Goal: Task Accomplishment & Management: Use online tool/utility

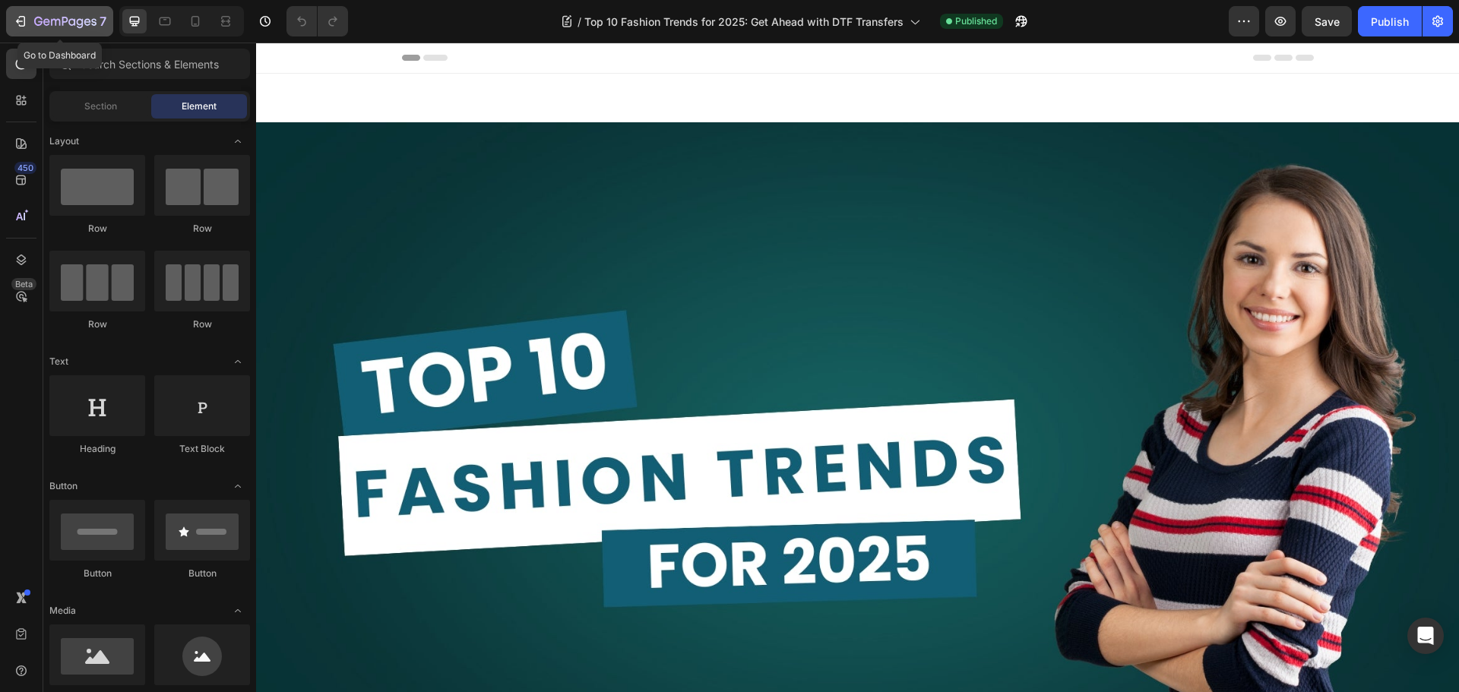
click at [27, 16] on icon "button" at bounding box center [20, 21] width 15 height 15
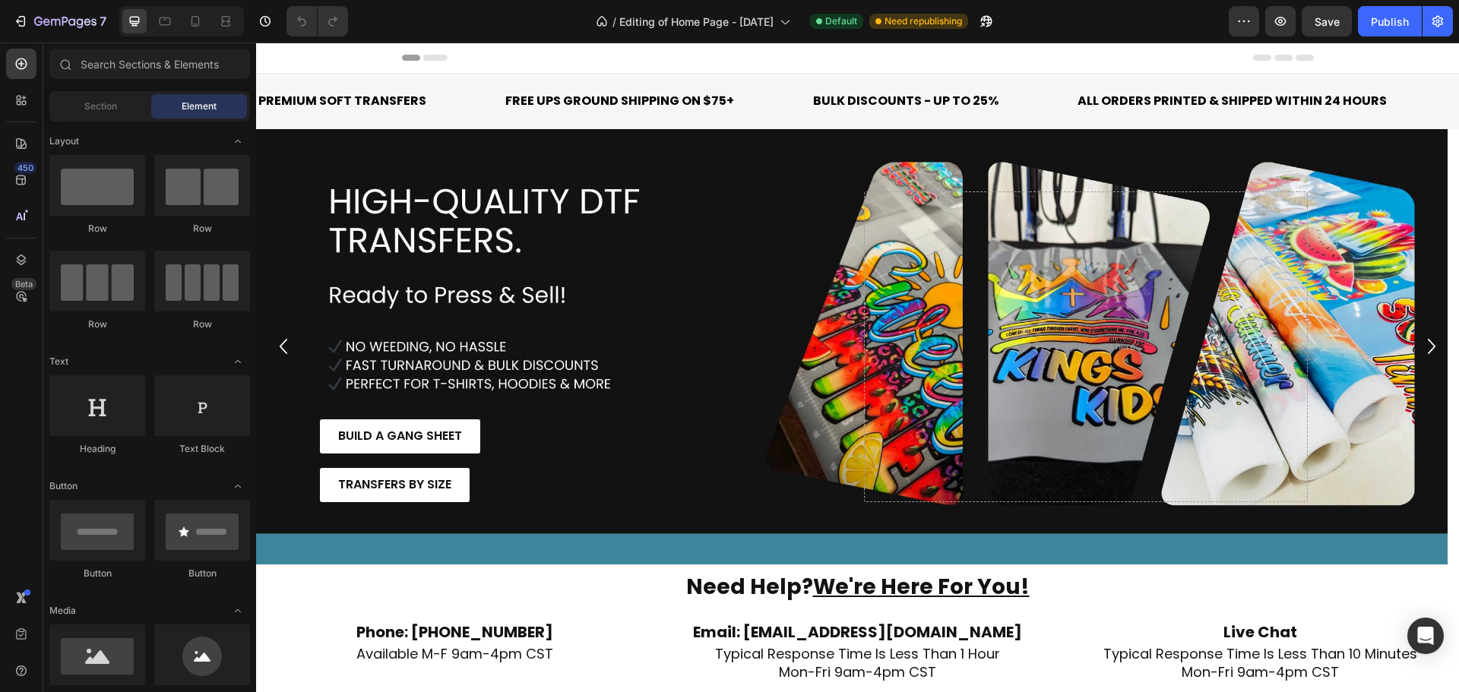
click at [534, 52] on div "Header" at bounding box center [858, 58] width 912 height 30
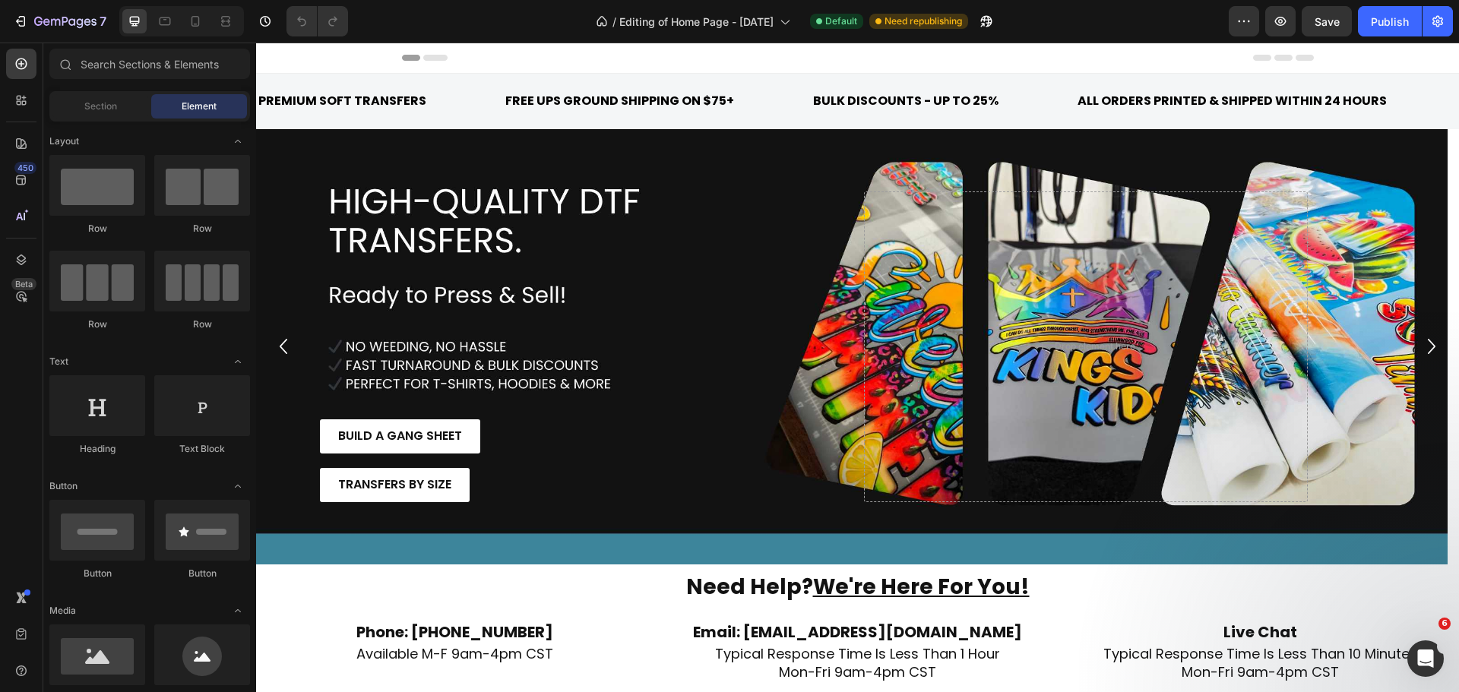
click at [305, 56] on span "Header" at bounding box center [301, 57] width 33 height 15
click at [277, 61] on icon at bounding box center [273, 57] width 11 height 11
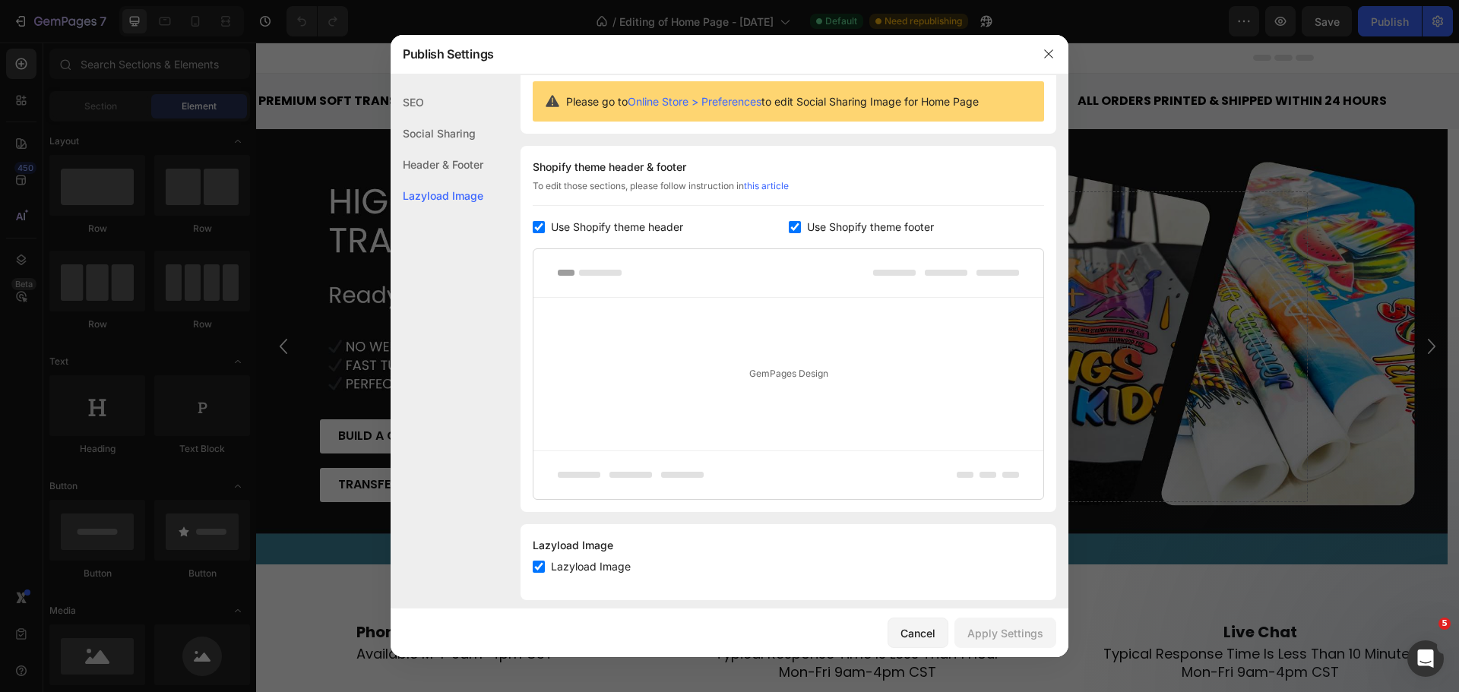
scroll to position [164, 0]
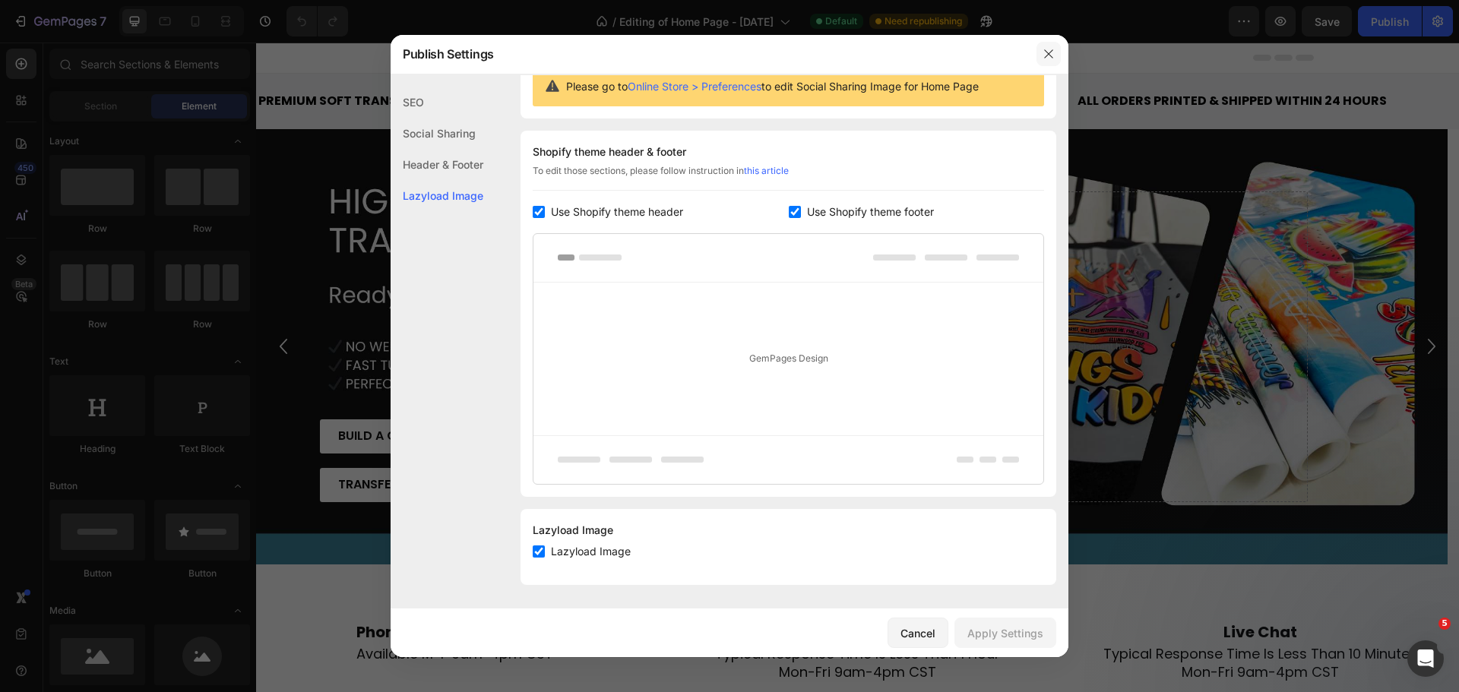
click at [1055, 51] on button "button" at bounding box center [1049, 54] width 24 height 24
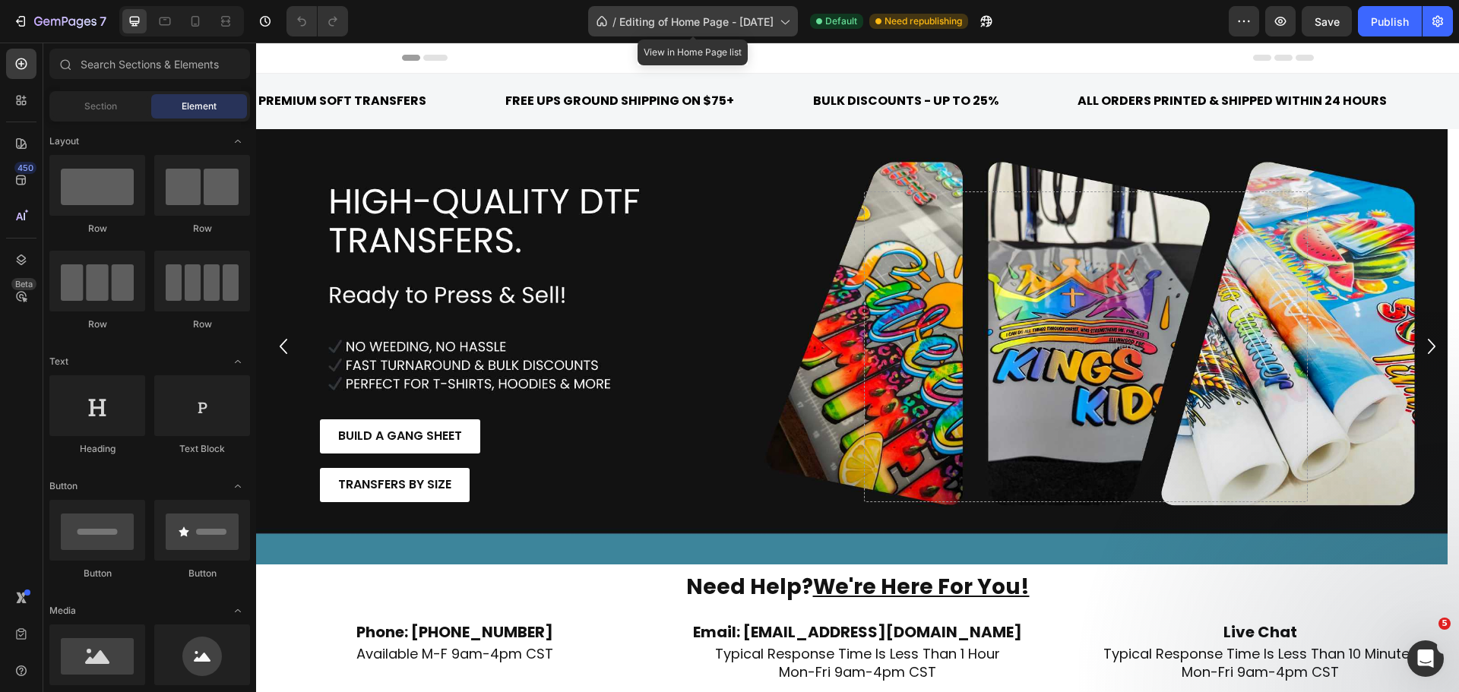
click at [740, 19] on span "Editing of Home Page - June 6" at bounding box center [696, 22] width 154 height 16
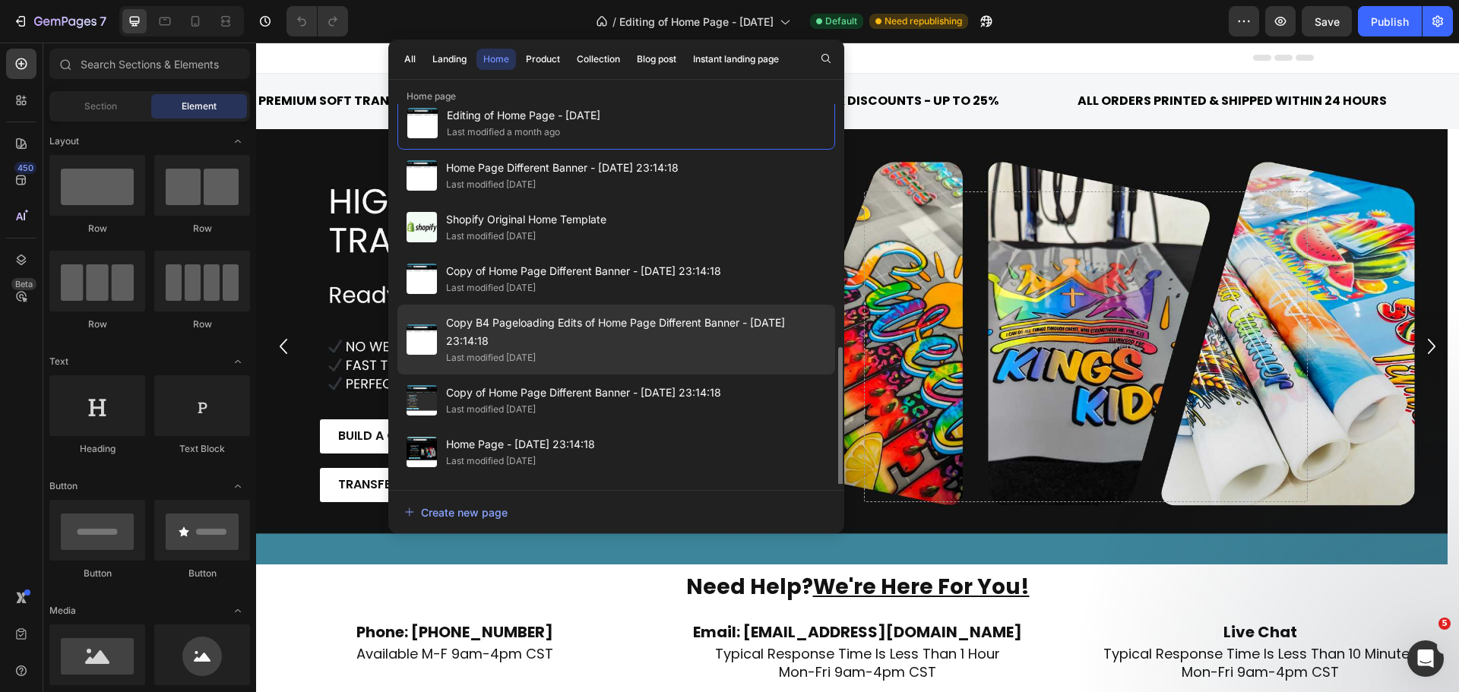
scroll to position [0, 0]
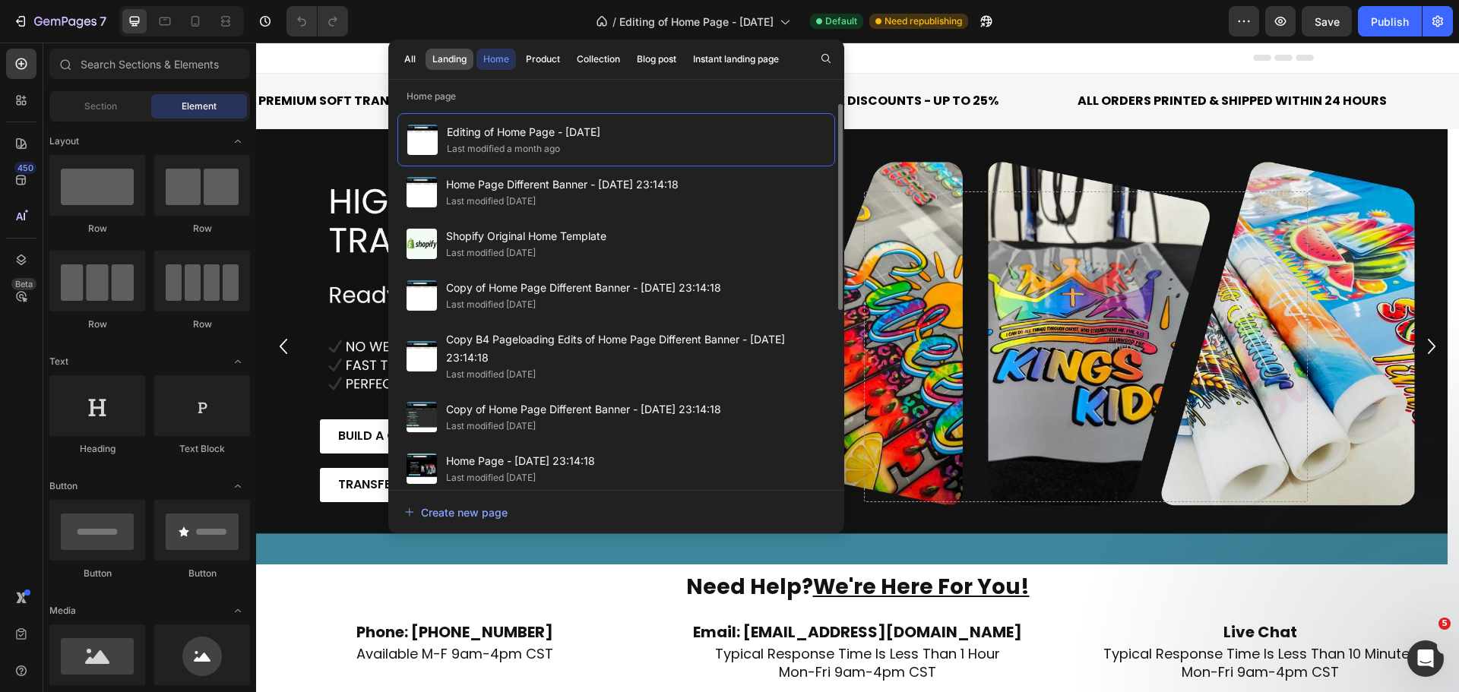
click at [450, 62] on div "Landing" at bounding box center [449, 59] width 34 height 14
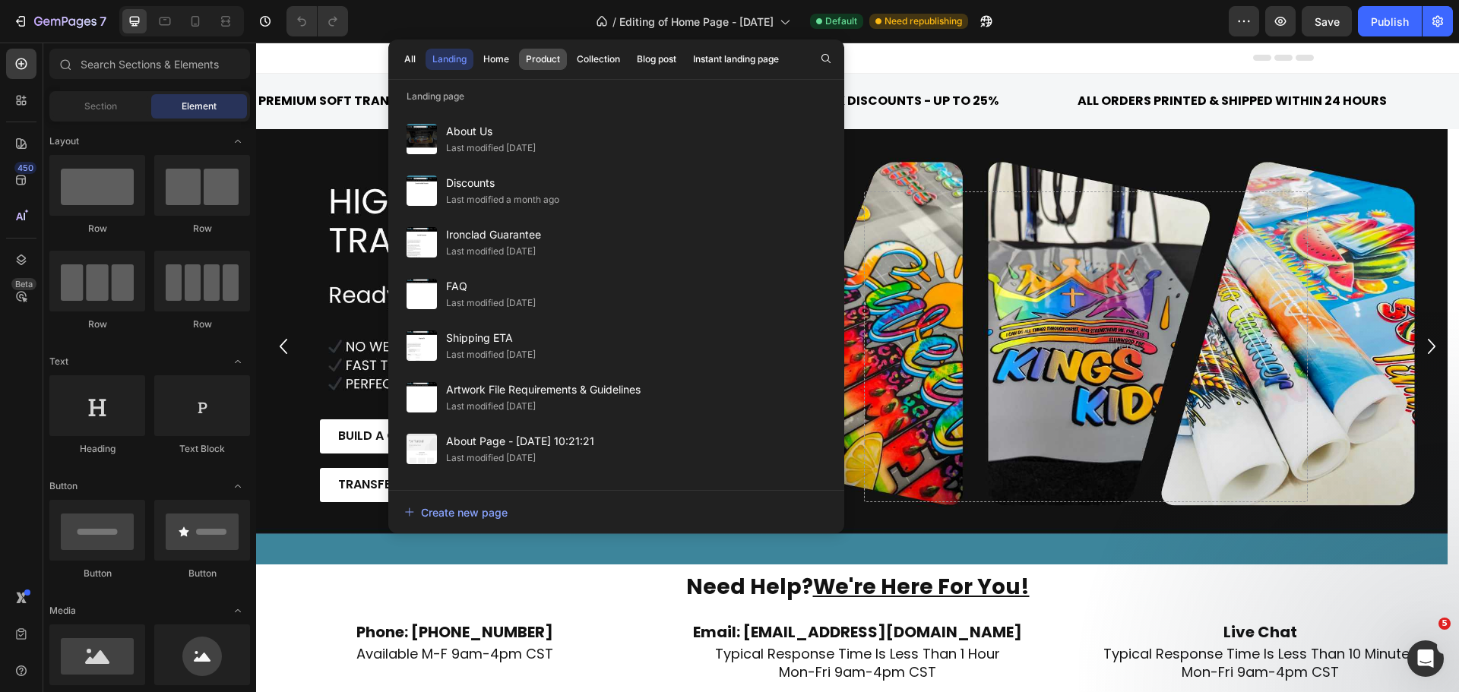
click at [542, 59] on div "Product" at bounding box center [543, 59] width 34 height 14
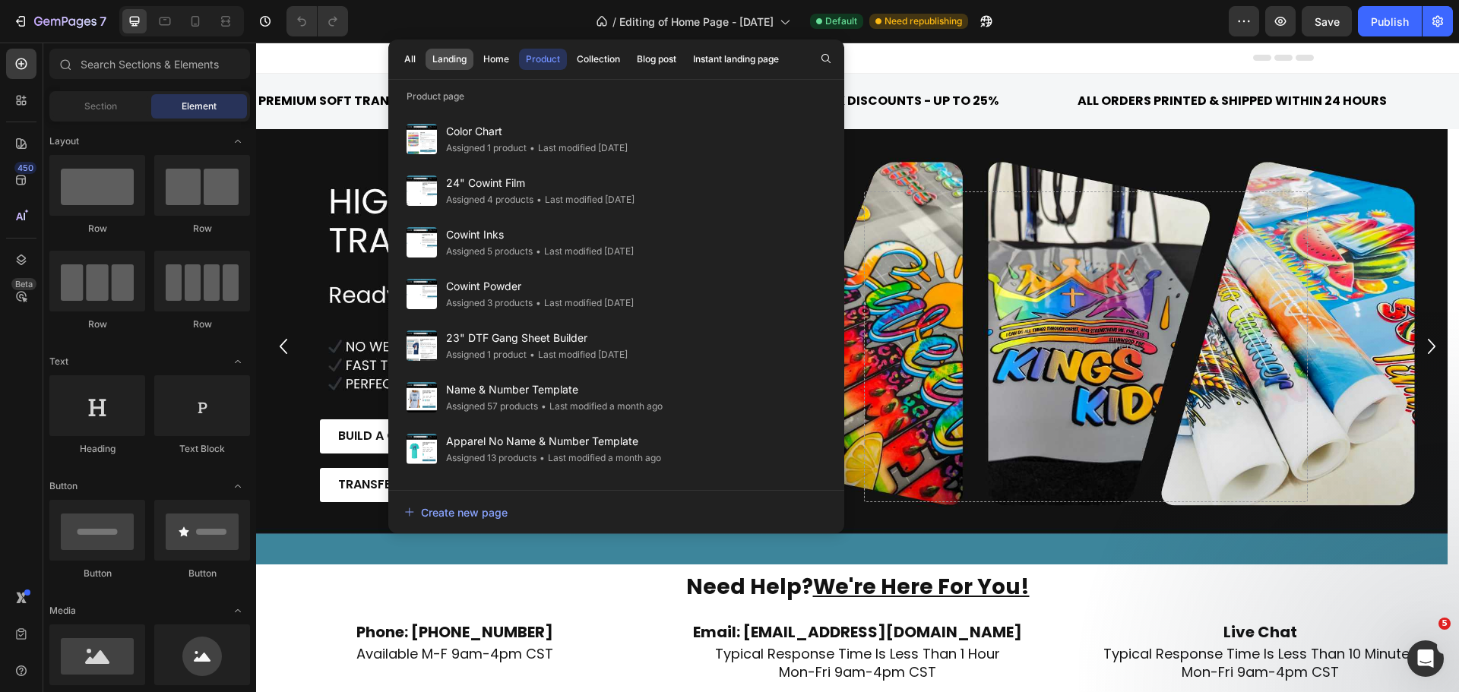
click at [454, 62] on div "Landing" at bounding box center [449, 59] width 34 height 14
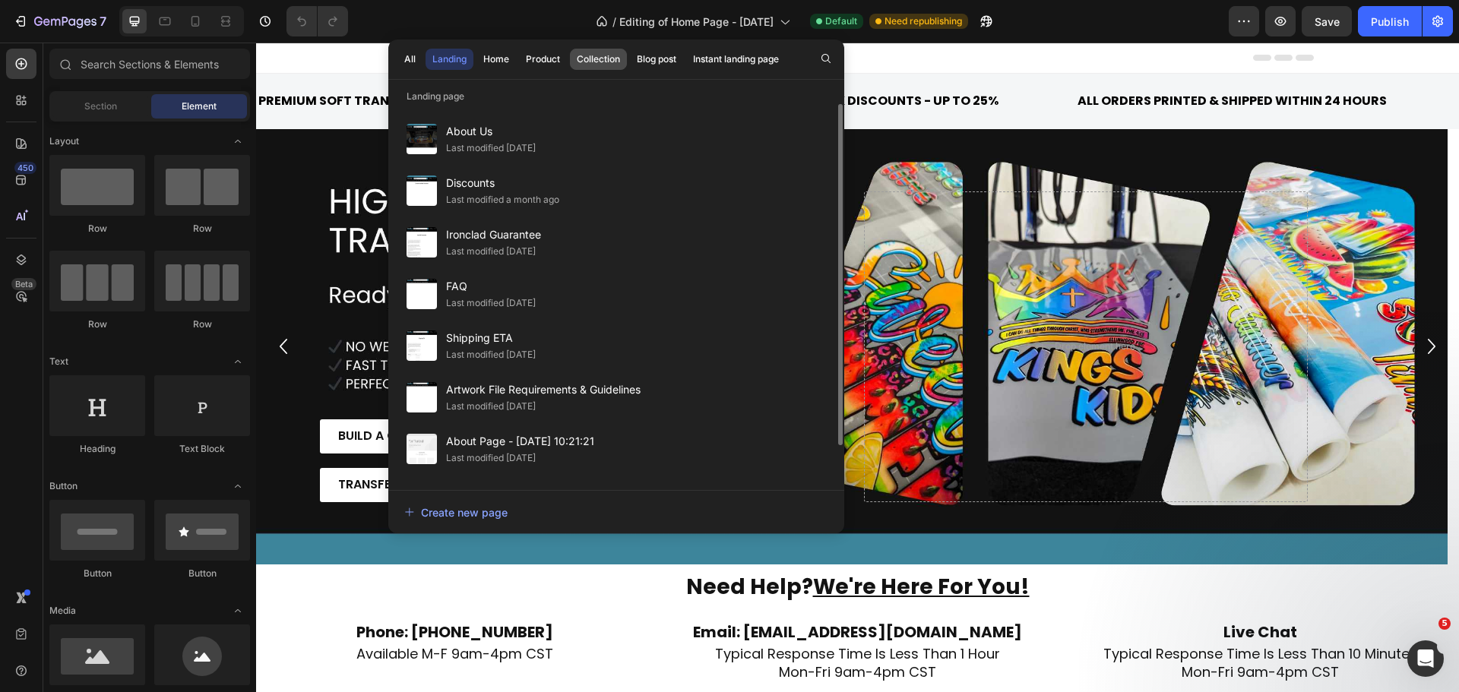
click at [599, 56] on div "Collection" at bounding box center [598, 59] width 43 height 14
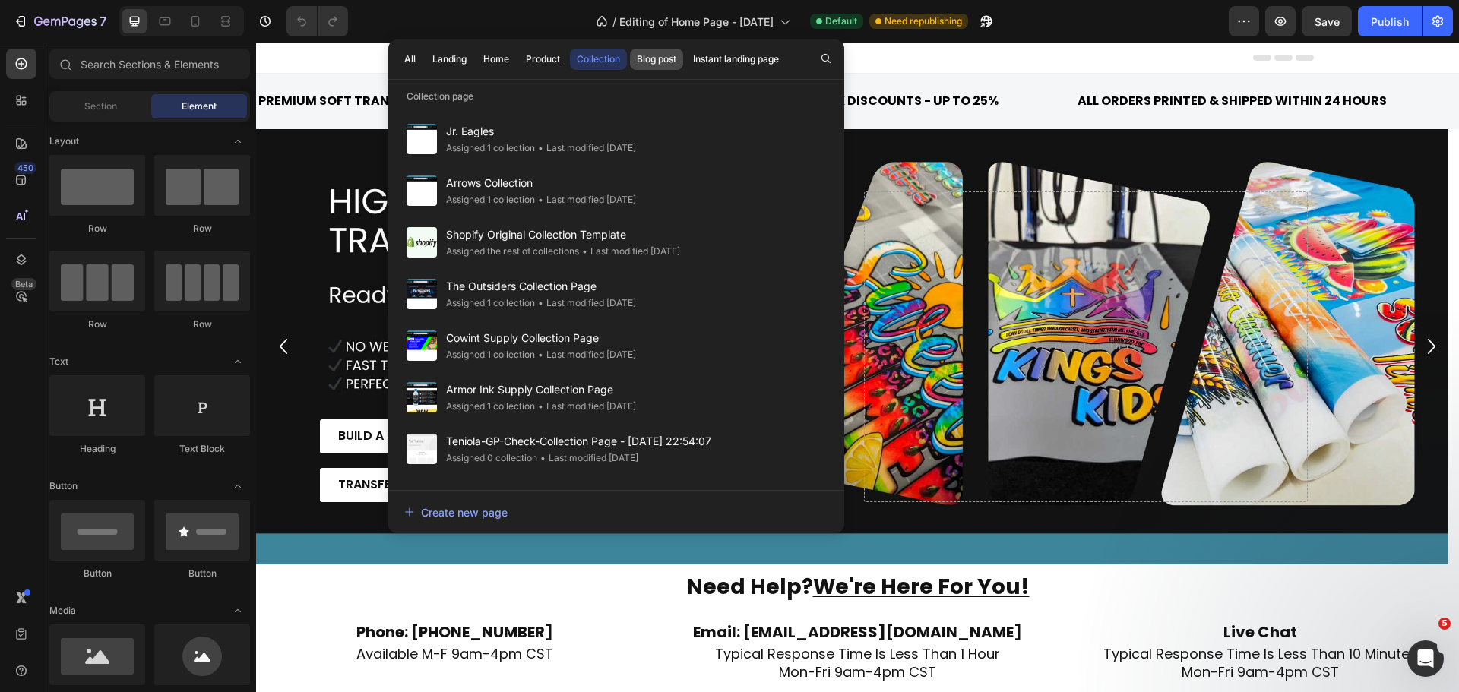
click at [642, 55] on div "Blog post" at bounding box center [657, 59] width 40 height 14
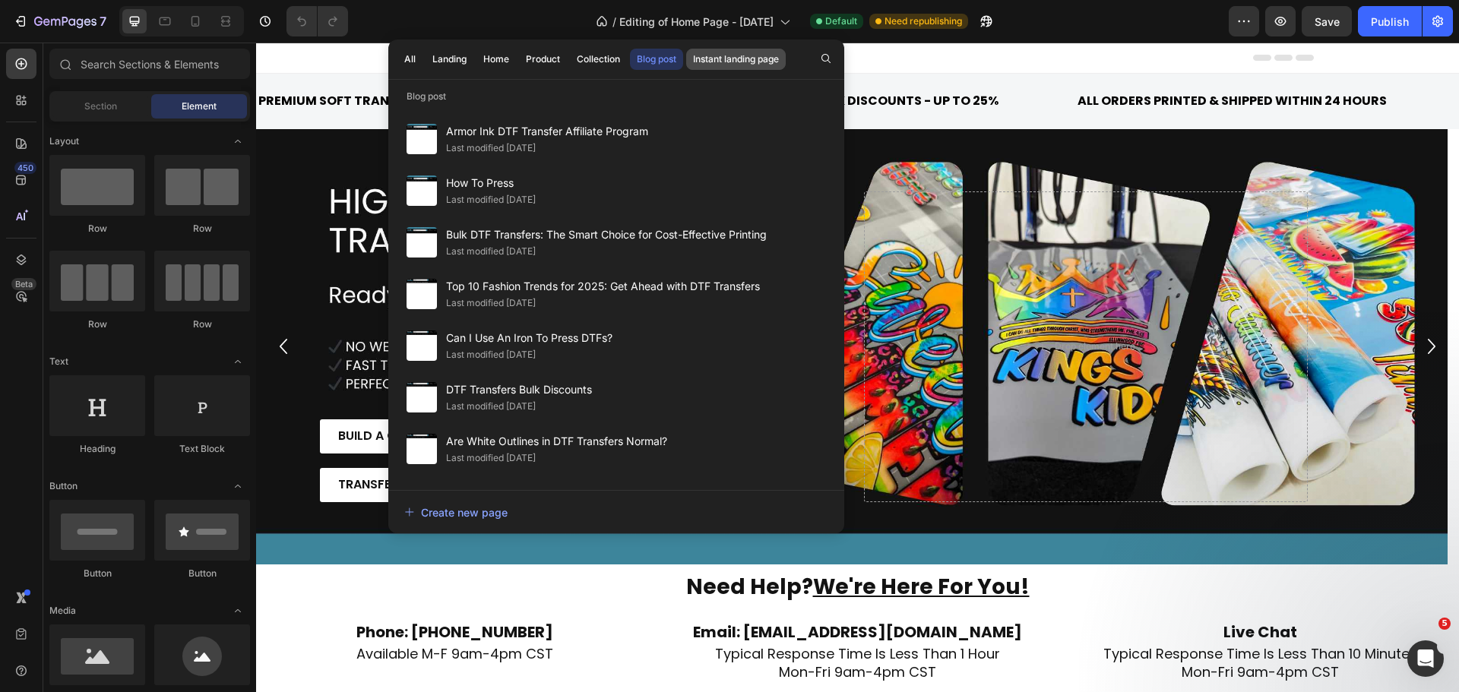
click at [714, 62] on div "Instant landing page" at bounding box center [736, 59] width 86 height 14
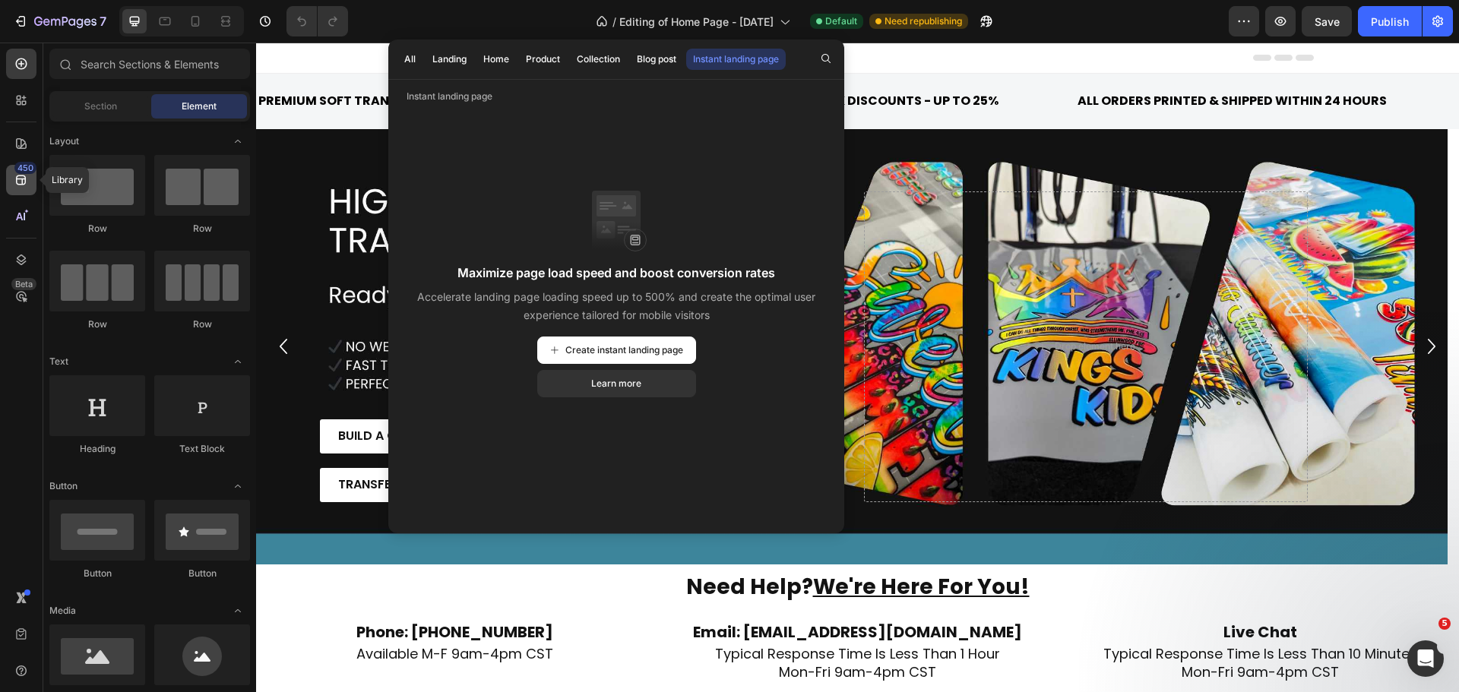
click at [13, 188] on div "450" at bounding box center [21, 180] width 30 height 30
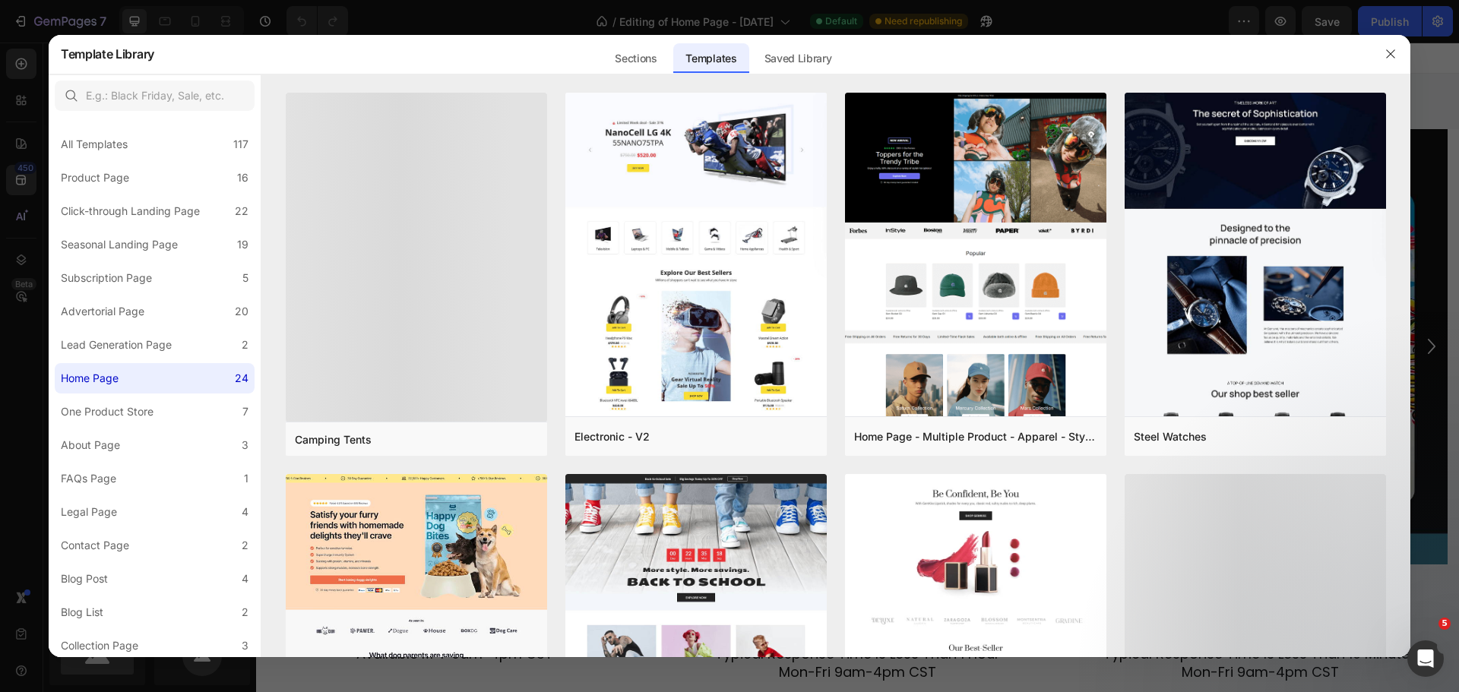
click at [20, 215] on div at bounding box center [729, 346] width 1459 height 692
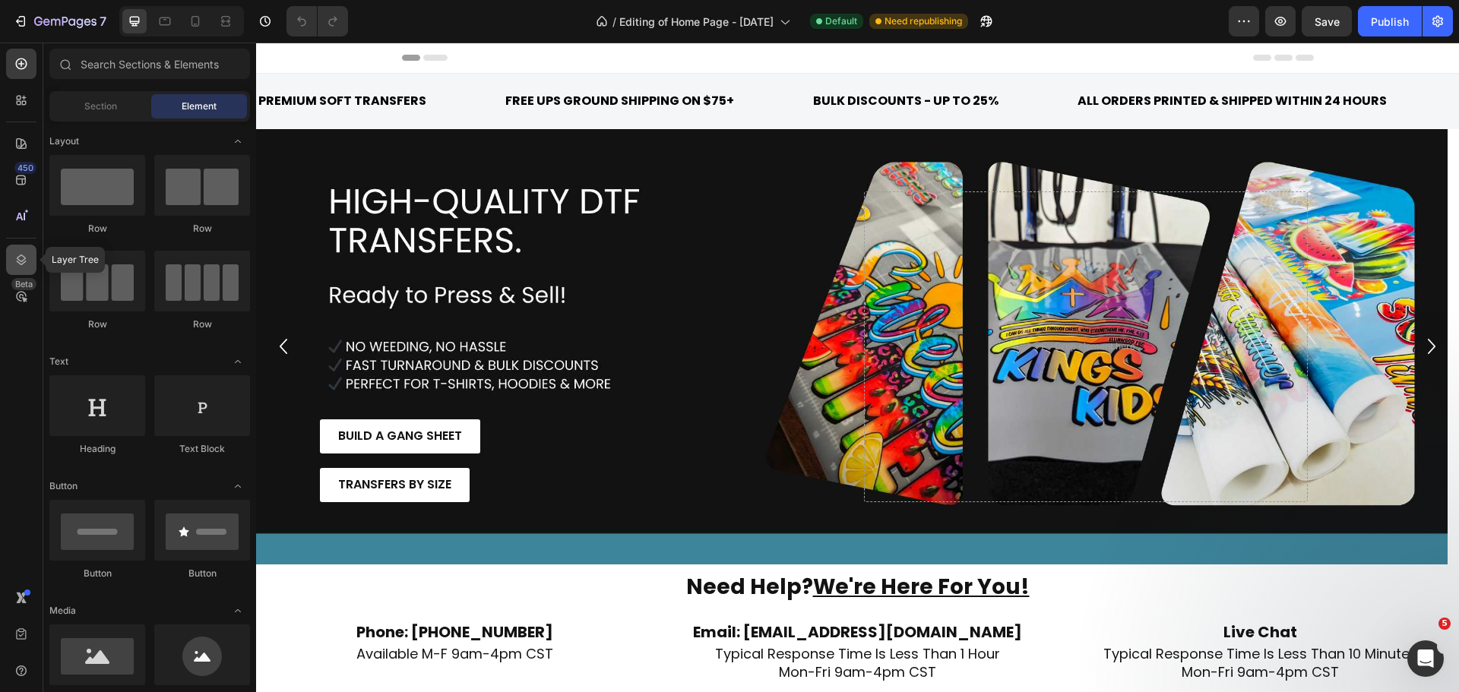
click at [22, 252] on div at bounding box center [21, 260] width 30 height 30
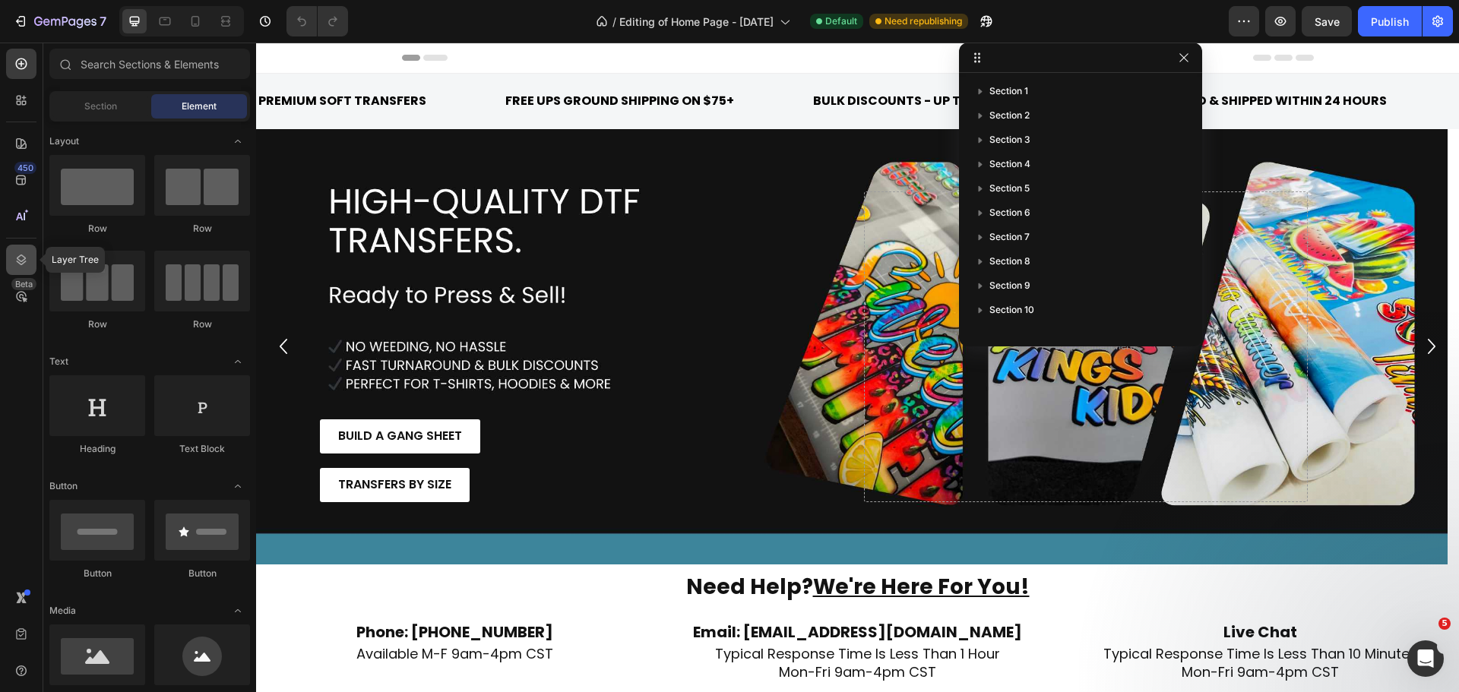
click at [21, 258] on icon at bounding box center [21, 259] width 15 height 15
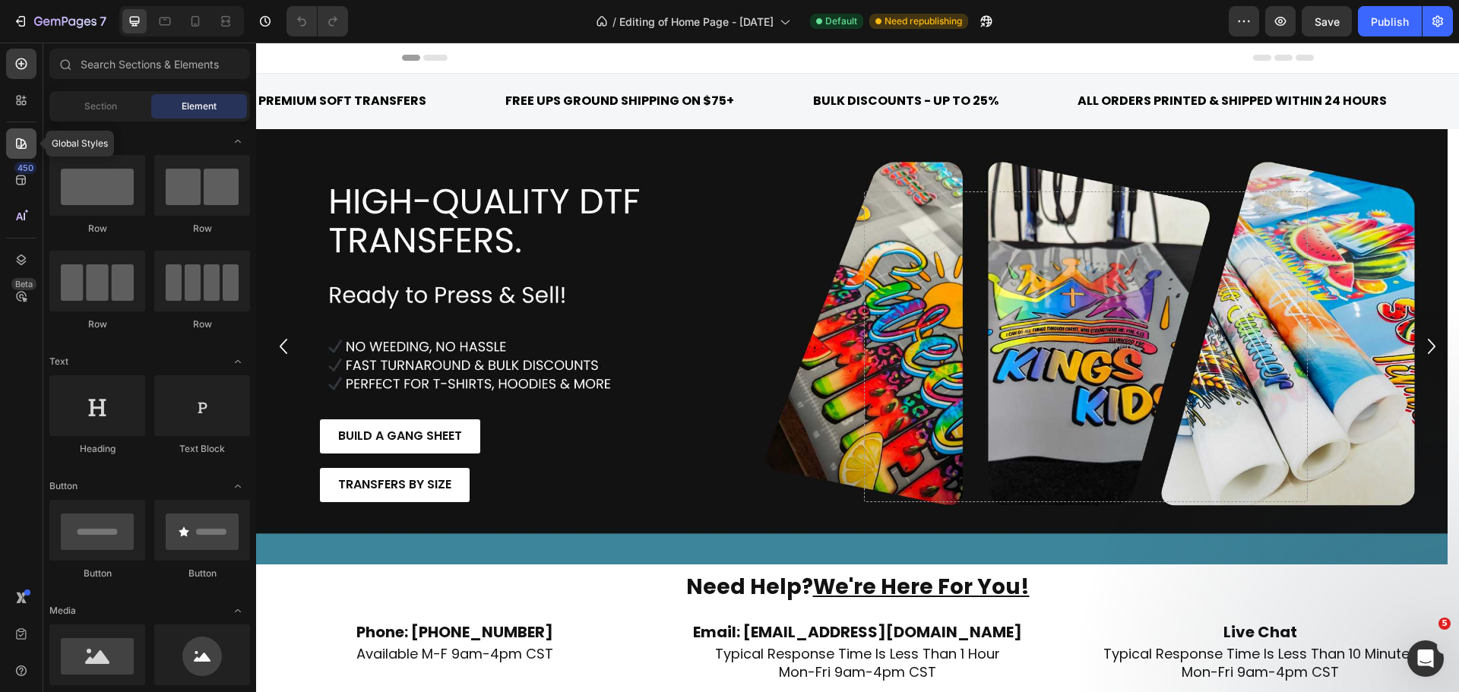
click at [21, 136] on icon at bounding box center [21, 143] width 15 height 15
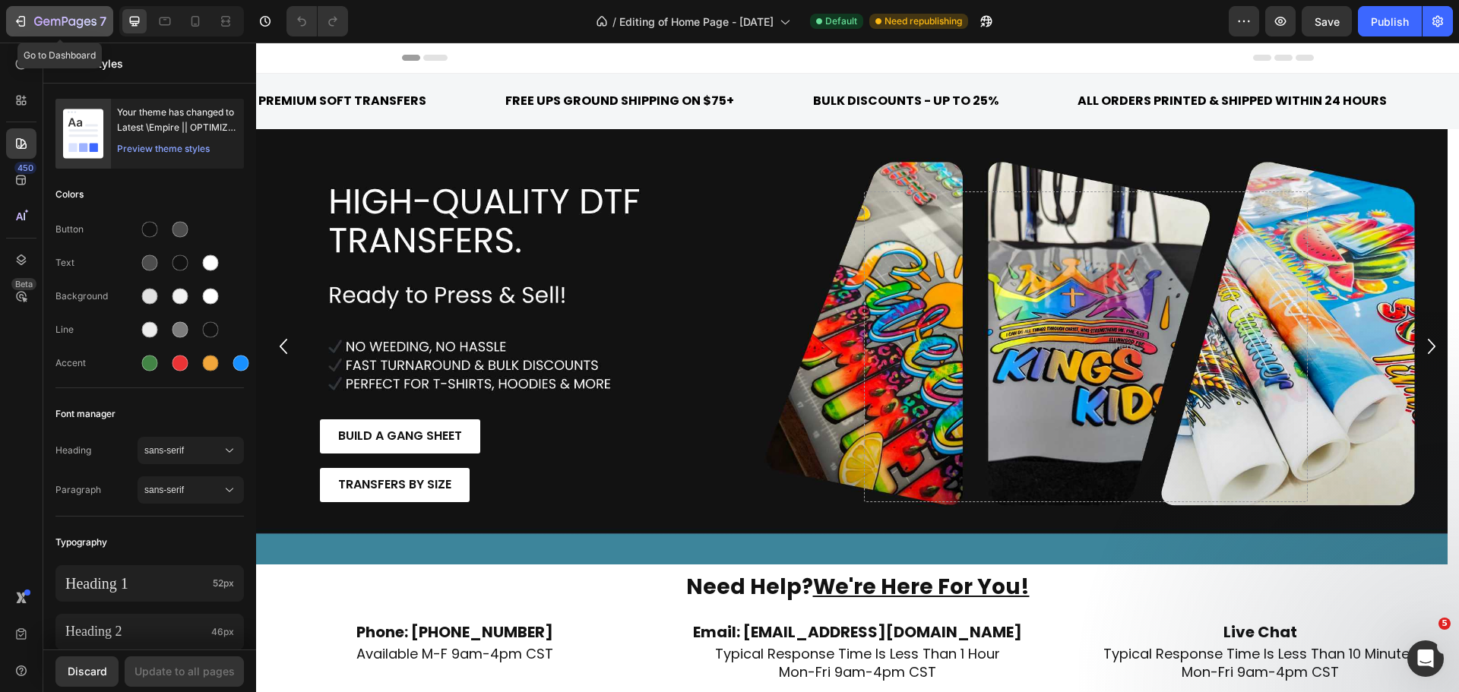
click at [20, 30] on div "7" at bounding box center [59, 21] width 93 height 18
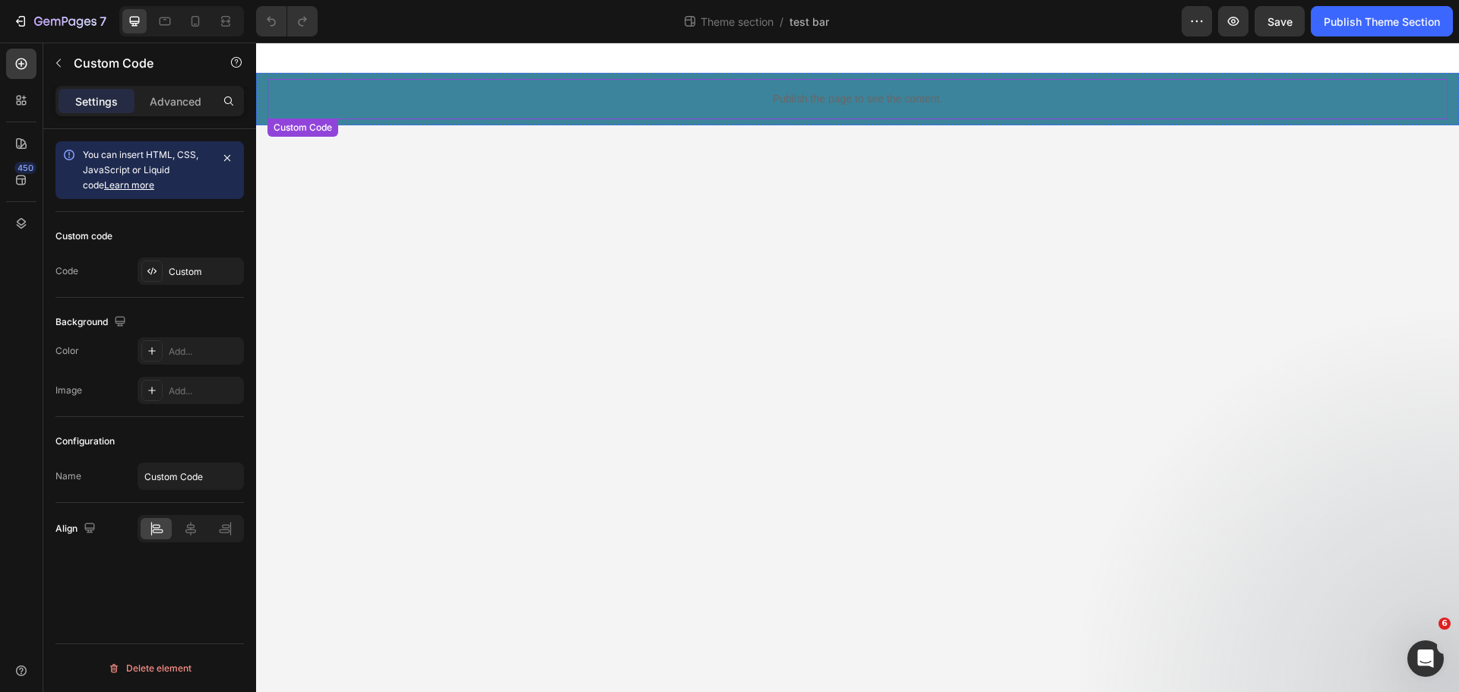
click at [392, 93] on p "Publish the page to see the content." at bounding box center [858, 99] width 1180 height 16
click at [182, 268] on div "Custom" at bounding box center [204, 272] width 71 height 14
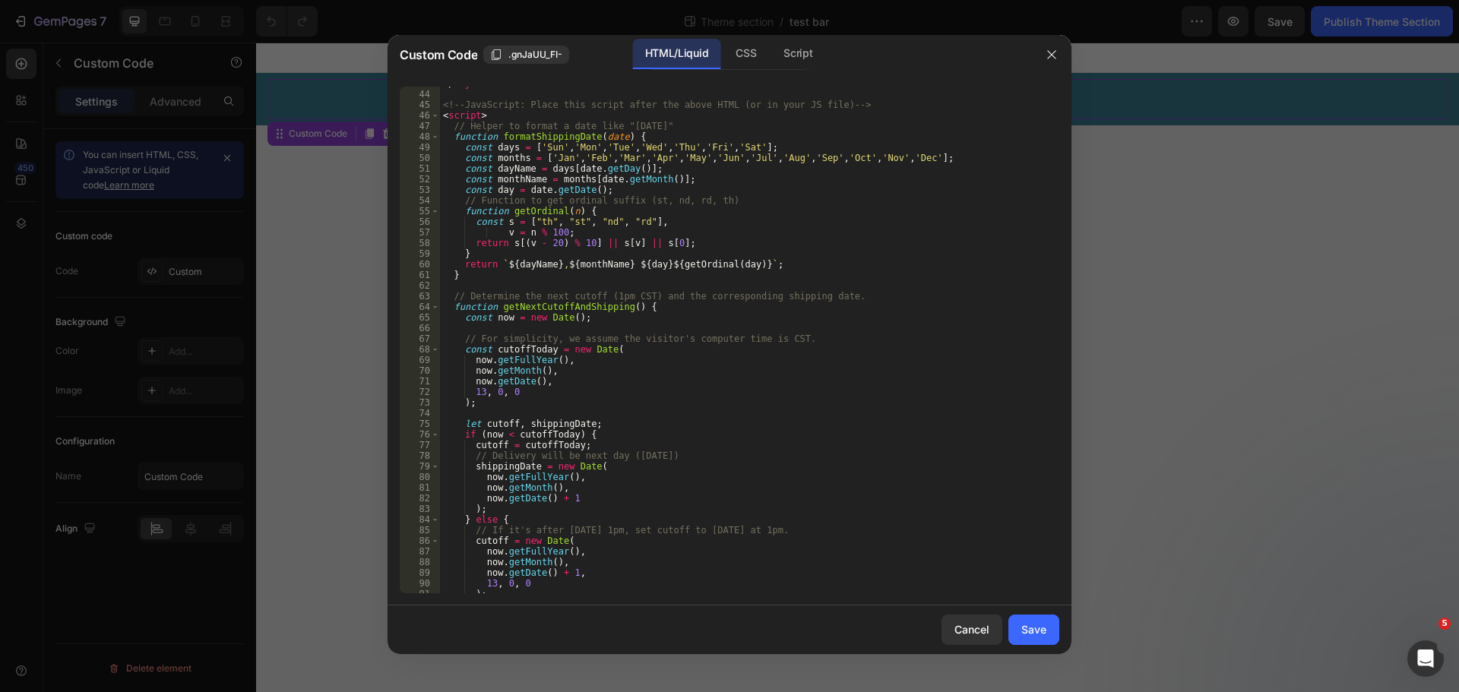
scroll to position [501, 0]
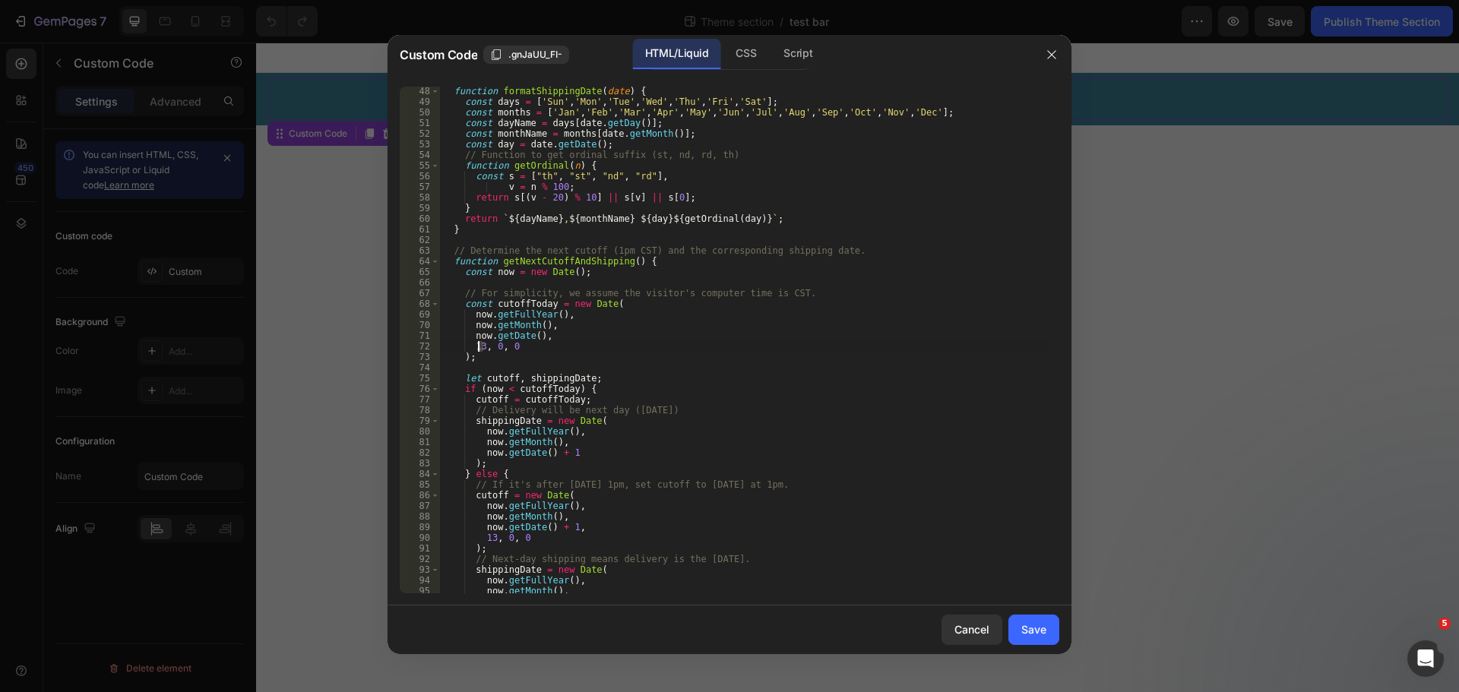
click at [479, 347] on div "function formatShippingDate ( date ) { const days = [ 'Sun' , 'Mon' , 'Tue' , '…" at bounding box center [744, 350] width 608 height 528
type textarea "11, 0, 0"
click at [1031, 637] on div "Save" at bounding box center [1033, 630] width 25 height 16
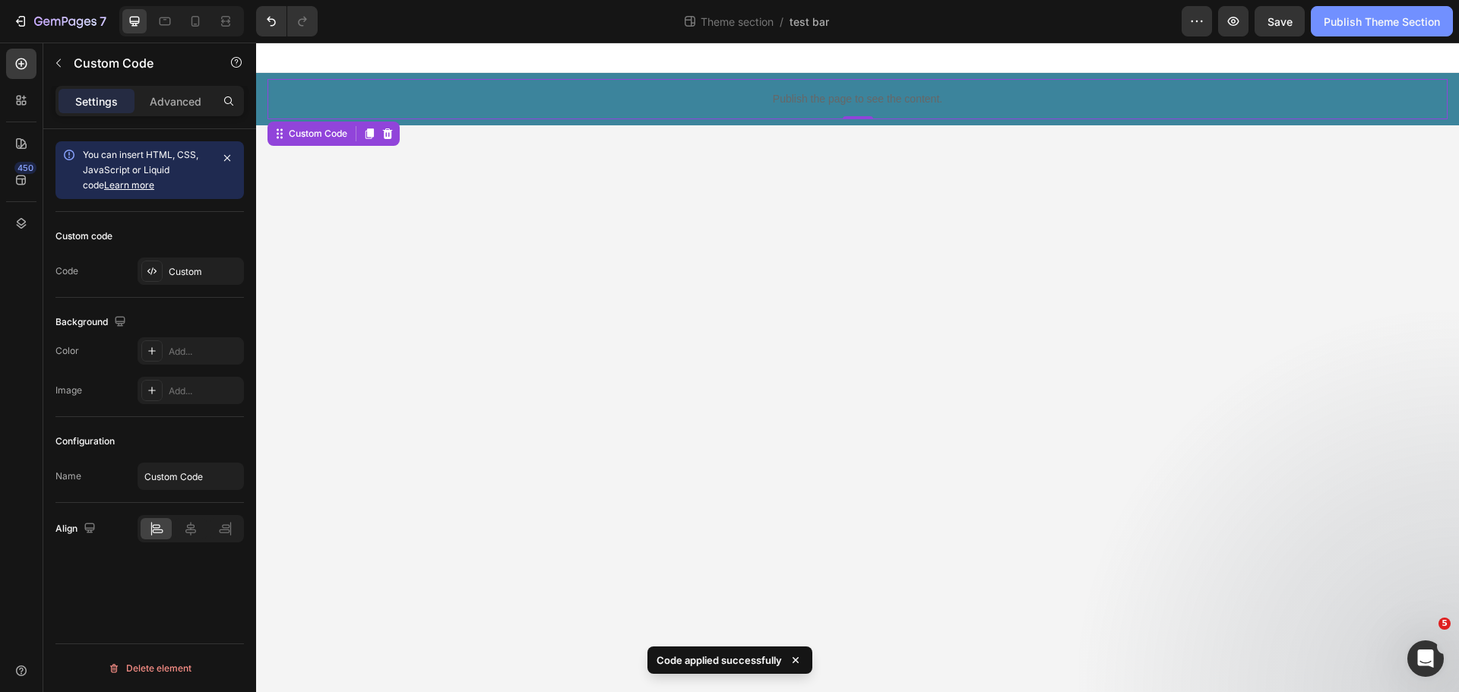
click at [1370, 20] on div "Publish Theme Section" at bounding box center [1382, 22] width 116 height 16
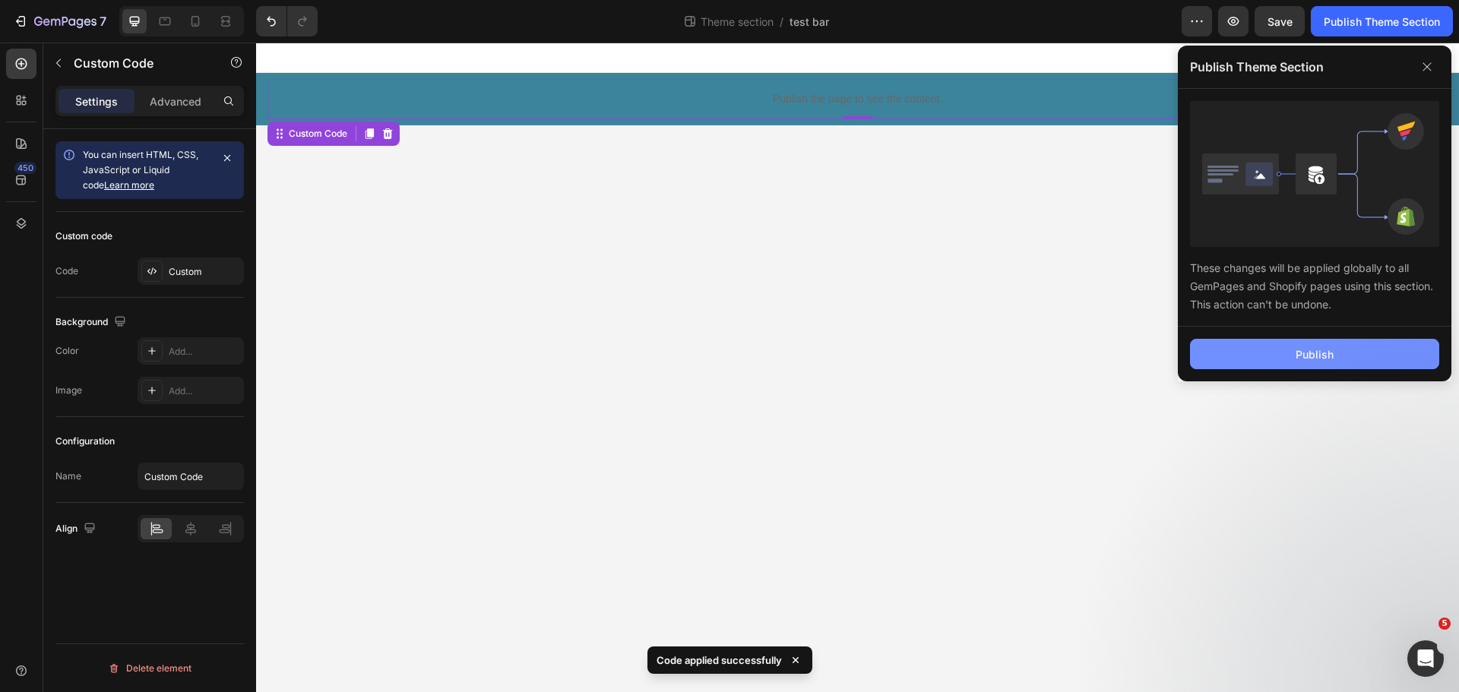
click at [1321, 366] on button "Publish" at bounding box center [1314, 354] width 249 height 30
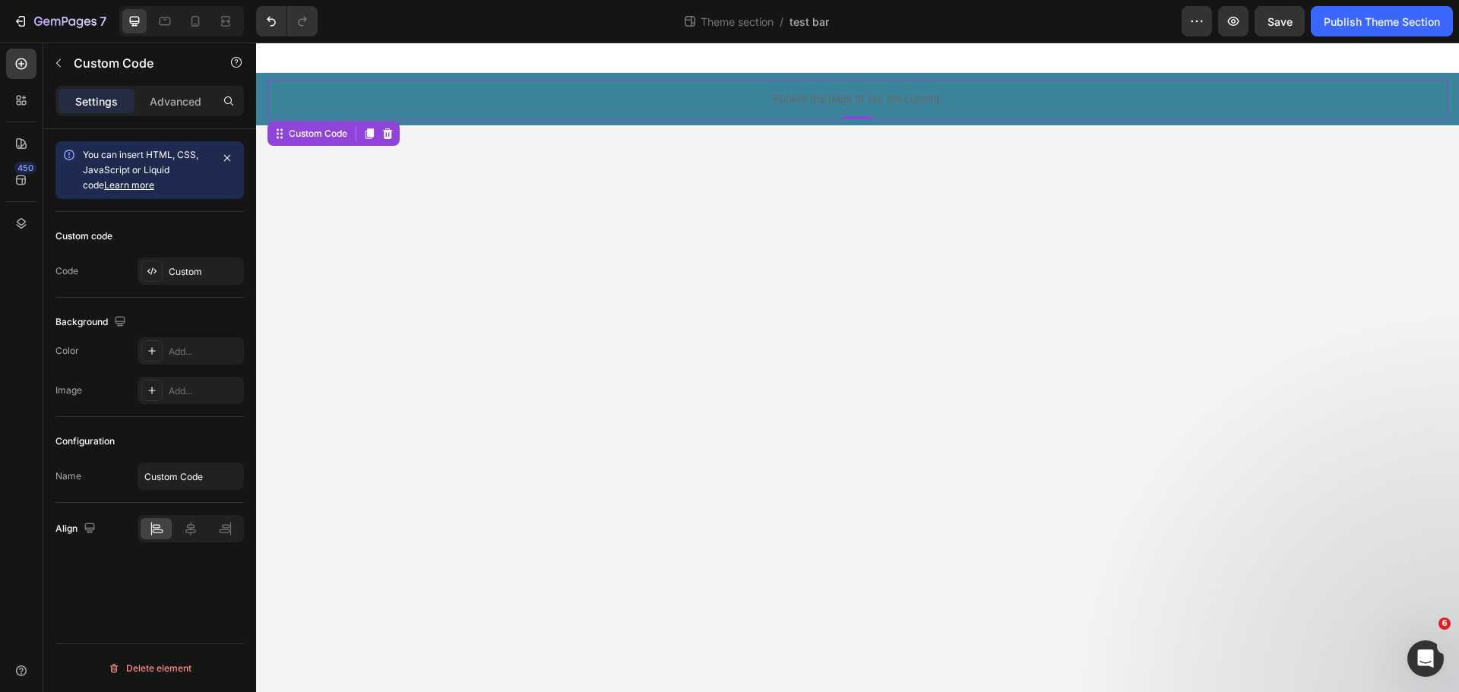
click at [529, 92] on p "Publish the page to see the content." at bounding box center [858, 99] width 1180 height 16
click at [173, 272] on div "Custom" at bounding box center [204, 272] width 71 height 14
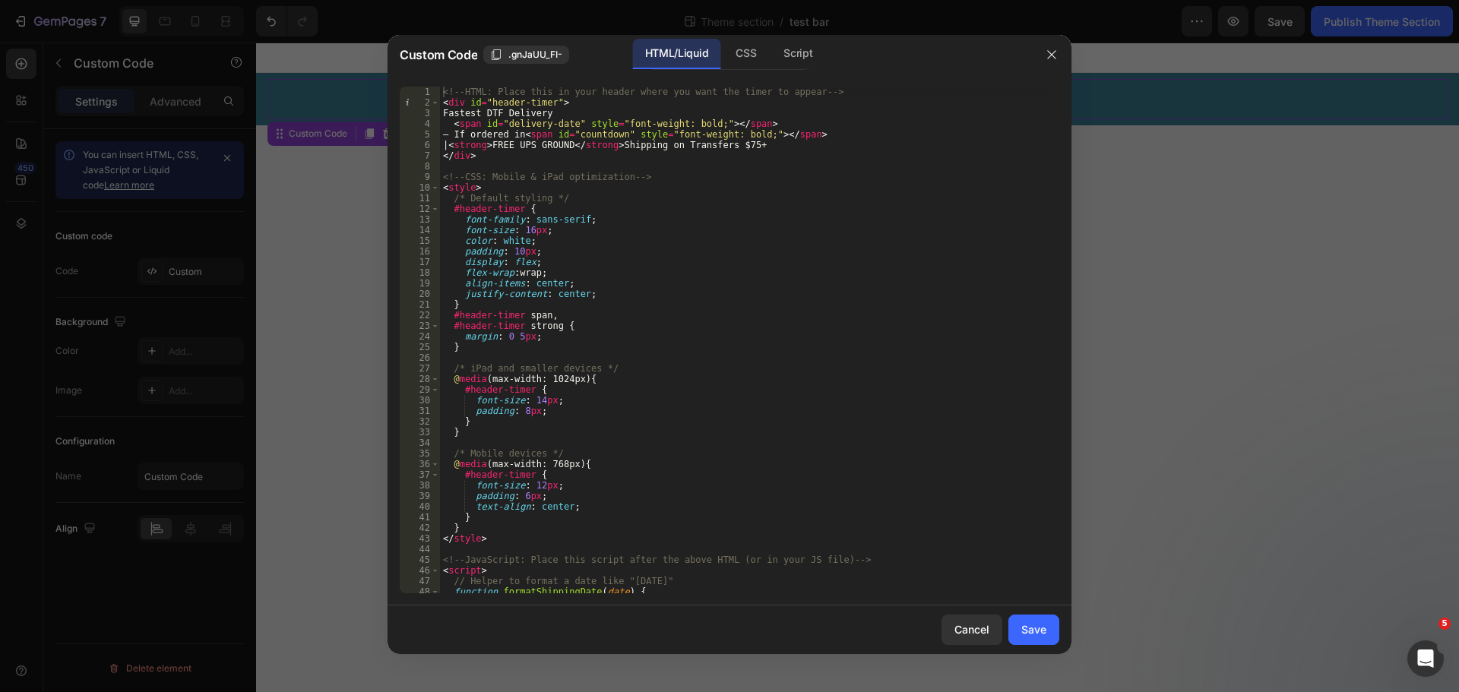
click at [479, 315] on div "<!-- HTML: Place this in your header where you want the timer to appear --> < d…" at bounding box center [744, 351] width 608 height 528
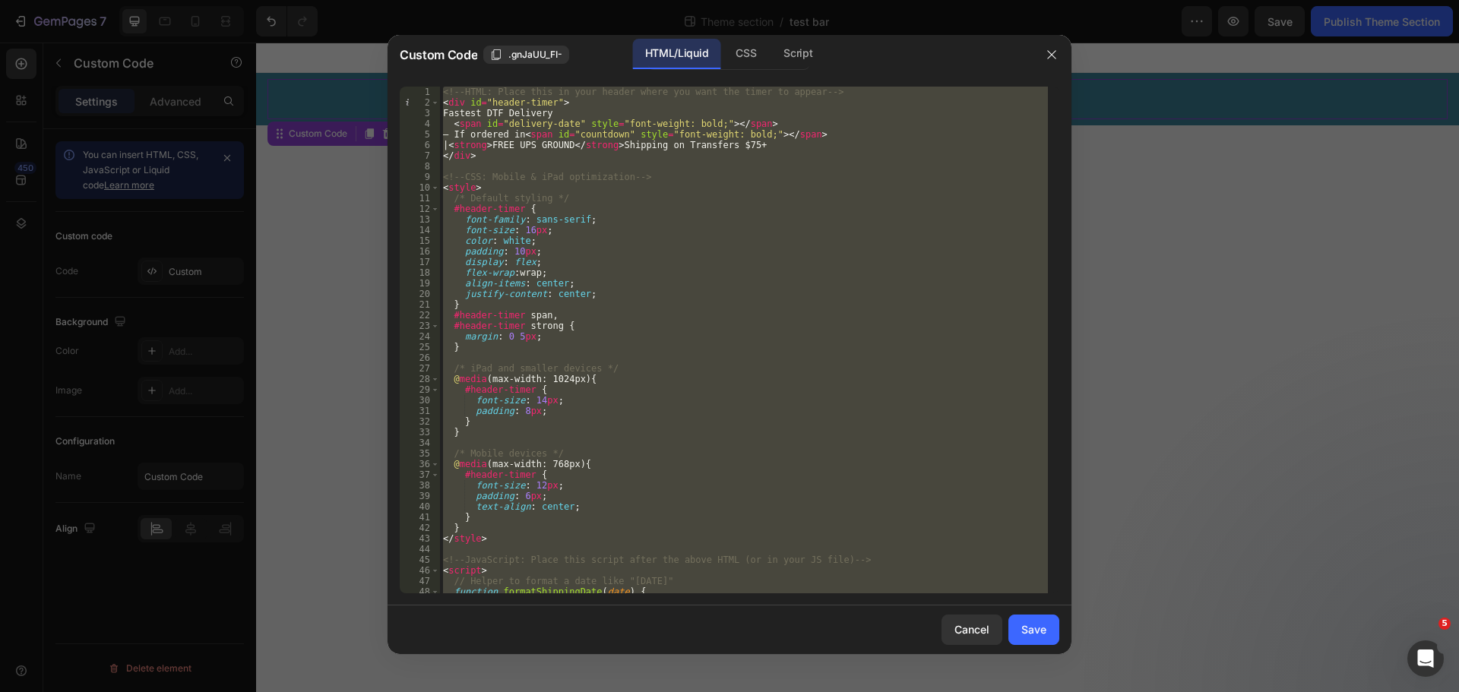
click at [610, 233] on div "<!-- HTML: Place this in your header where you want the timer to appear --> < d…" at bounding box center [744, 340] width 608 height 507
type textarea "font-size: 16px;"
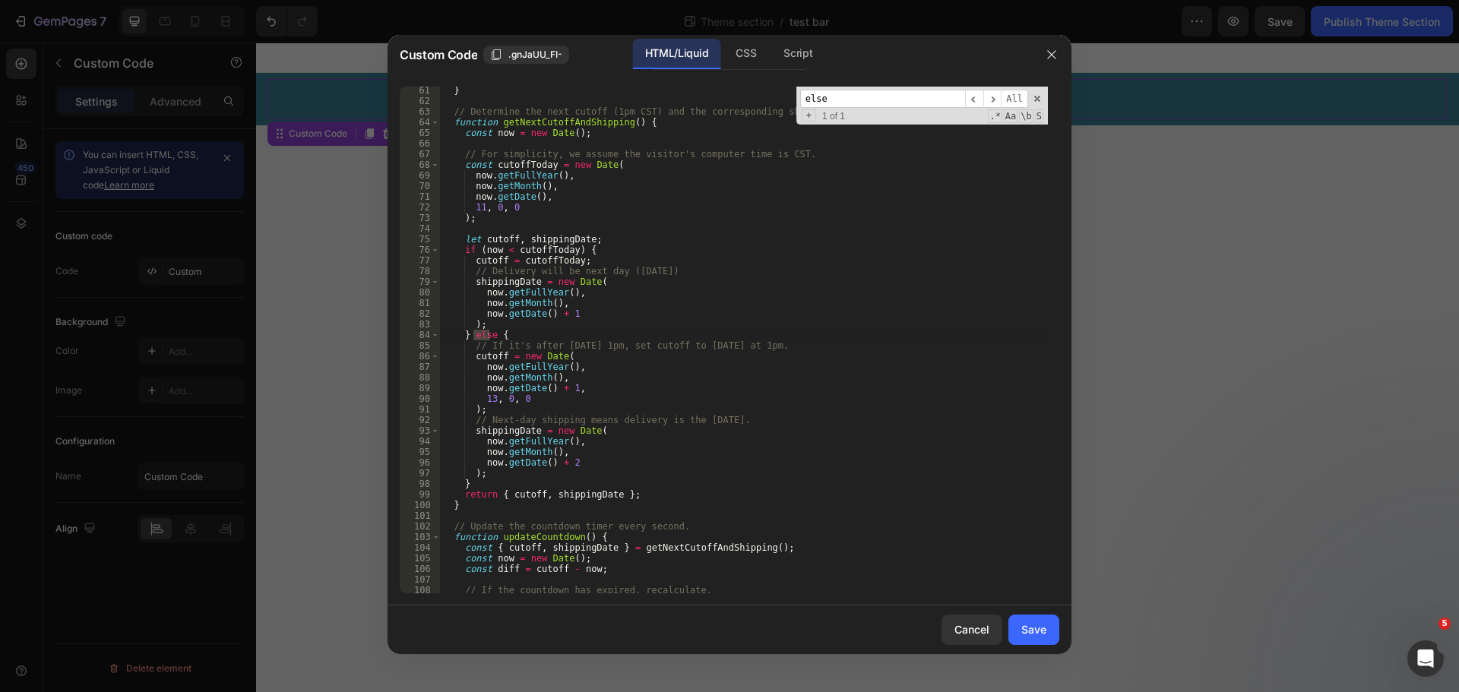
scroll to position [641, 0]
type input "else"
click at [489, 402] on div "} // Determine the next cutoff (1pm CST) and the corresponding shipping date. f…" at bounding box center [744, 349] width 608 height 528
type textarea "11, 0, 0"
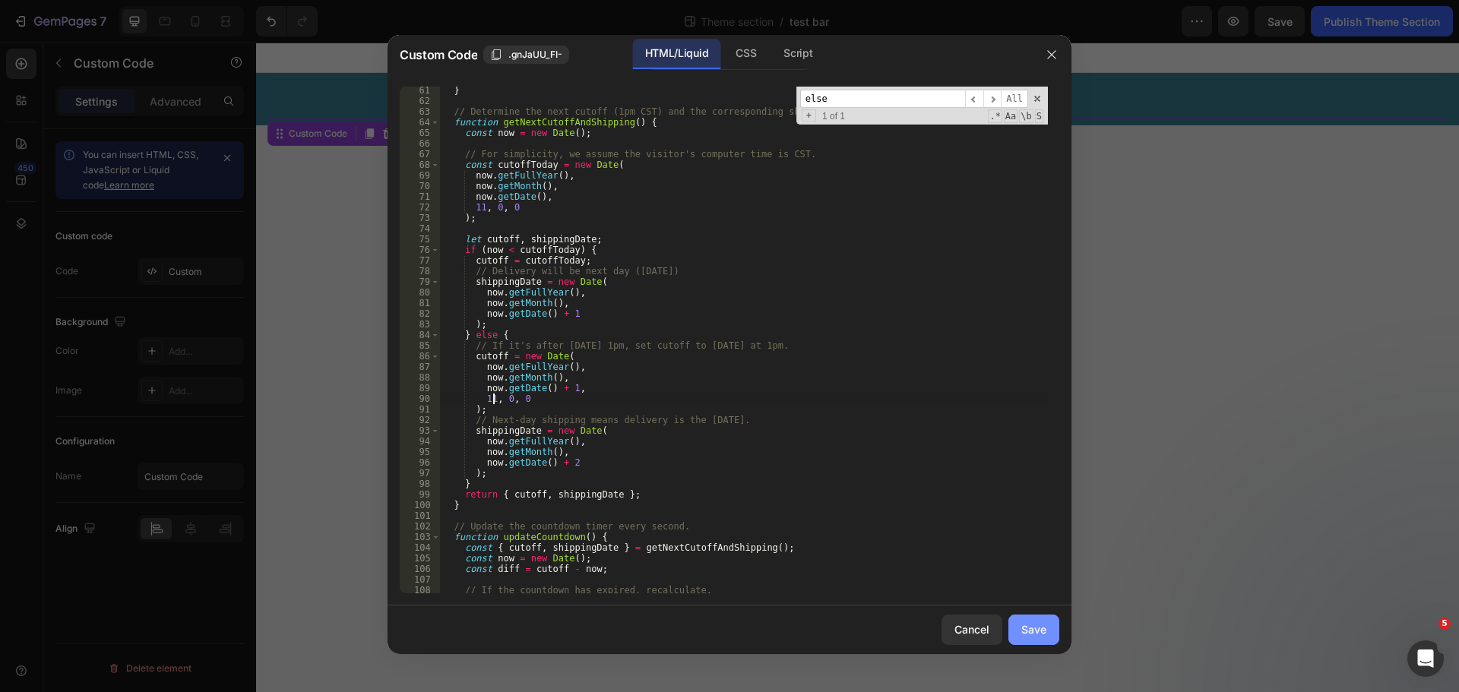
click at [1028, 632] on div "Save" at bounding box center [1033, 630] width 25 height 16
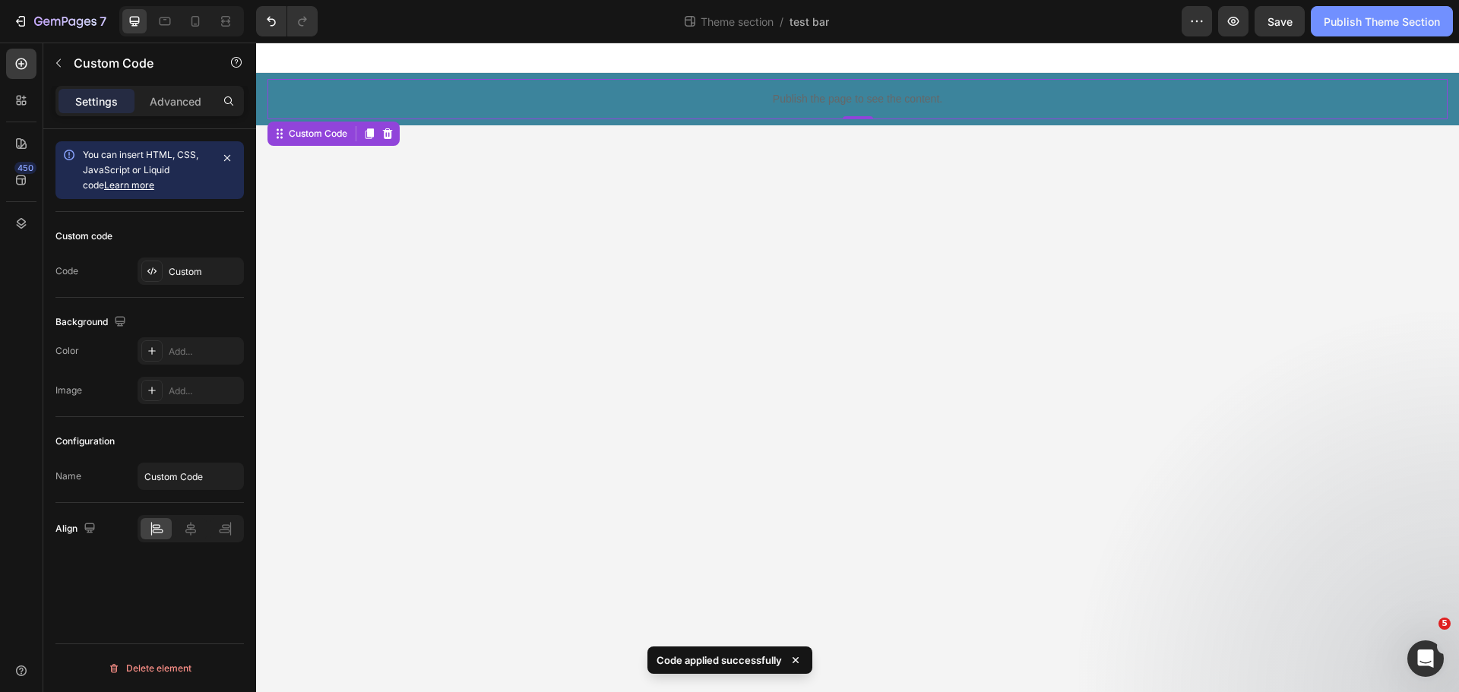
click at [1346, 24] on div "Publish Theme Section" at bounding box center [1382, 22] width 116 height 16
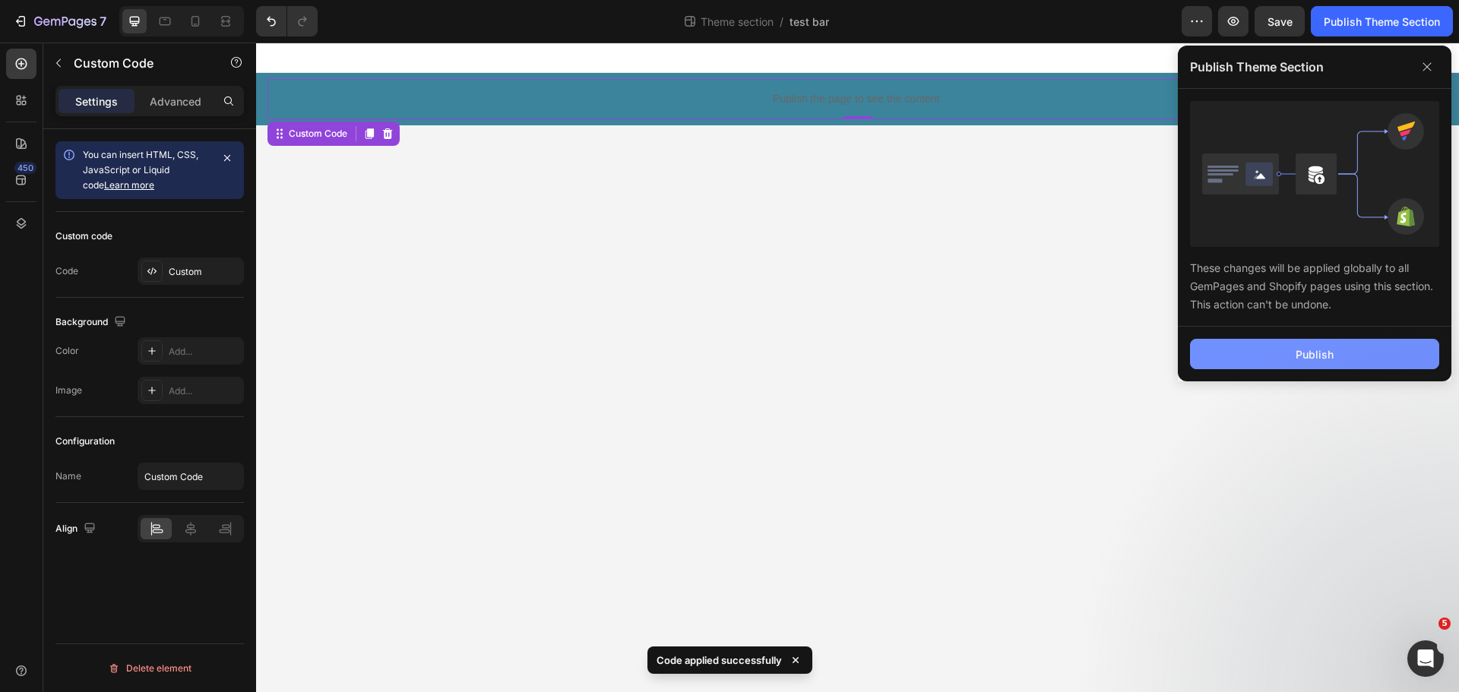
click at [1328, 354] on div "Publish" at bounding box center [1315, 355] width 38 height 16
